Goal: Navigation & Orientation: Find specific page/section

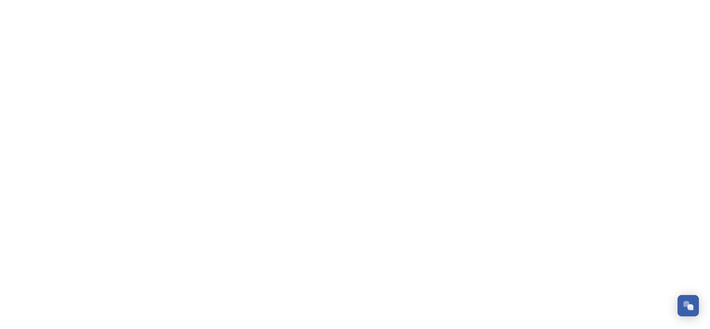
scroll to position [122, 0]
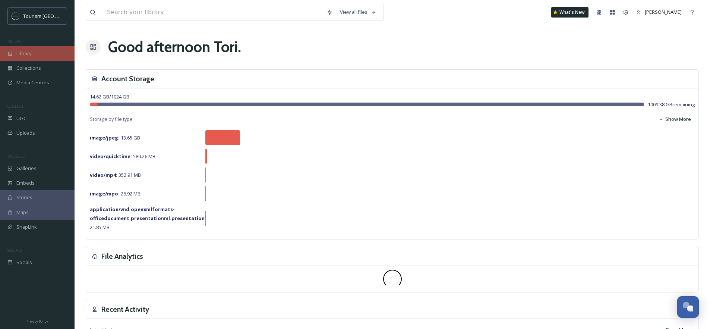
click at [33, 54] on div "Library" at bounding box center [37, 53] width 75 height 15
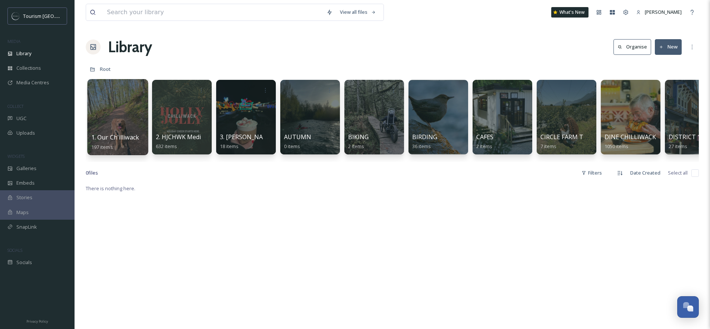
click at [122, 110] on div at bounding box center [117, 117] width 61 height 76
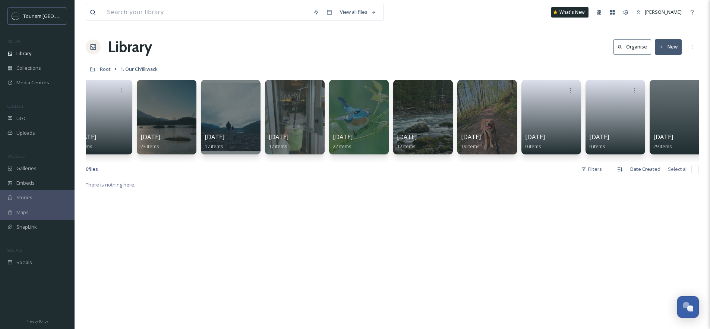
scroll to position [0, 156]
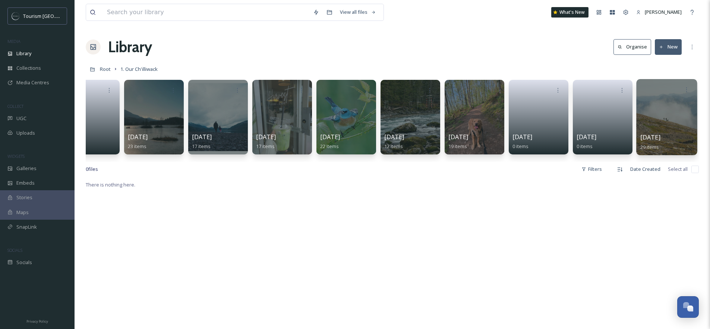
click at [661, 111] on div at bounding box center [666, 117] width 61 height 76
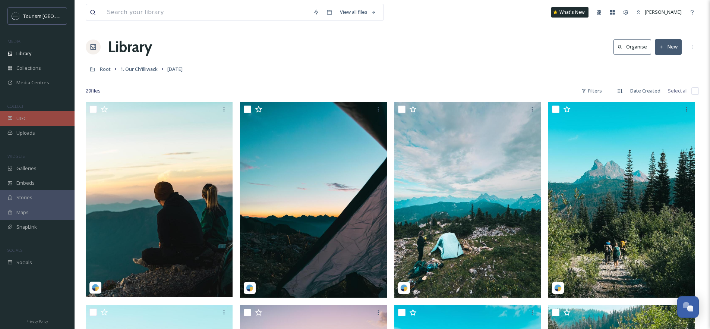
click at [24, 116] on span "UGC" at bounding box center [21, 118] width 10 height 7
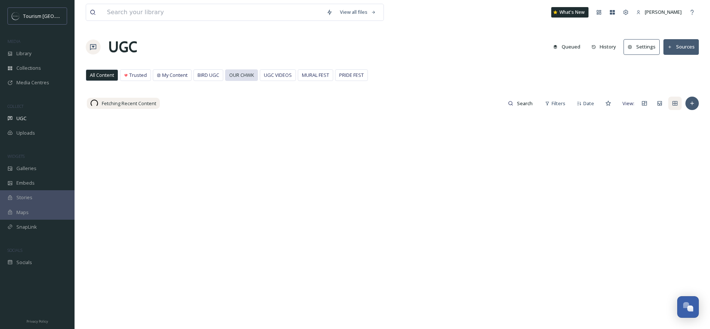
click at [245, 75] on span "OUR CHWK" at bounding box center [241, 75] width 25 height 7
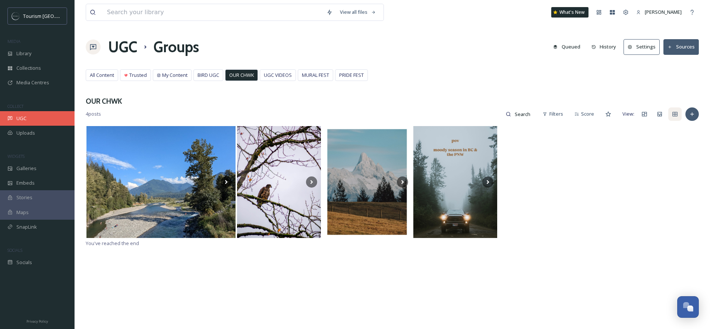
click at [26, 121] on span "UGC" at bounding box center [21, 118] width 10 height 7
